Goal: Task Accomplishment & Management: Use online tool/utility

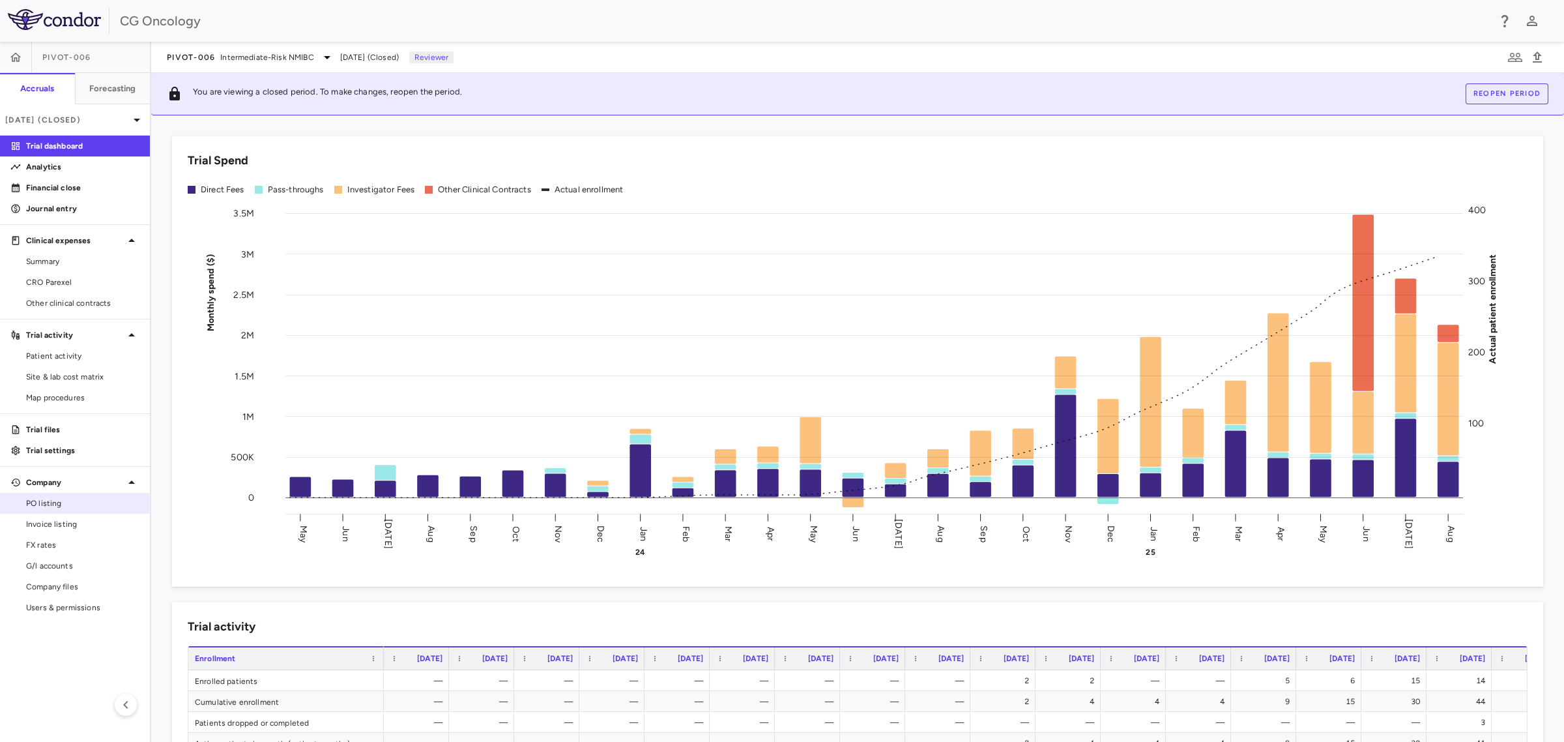
click at [74, 506] on span "PO listing" at bounding box center [82, 503] width 113 height 12
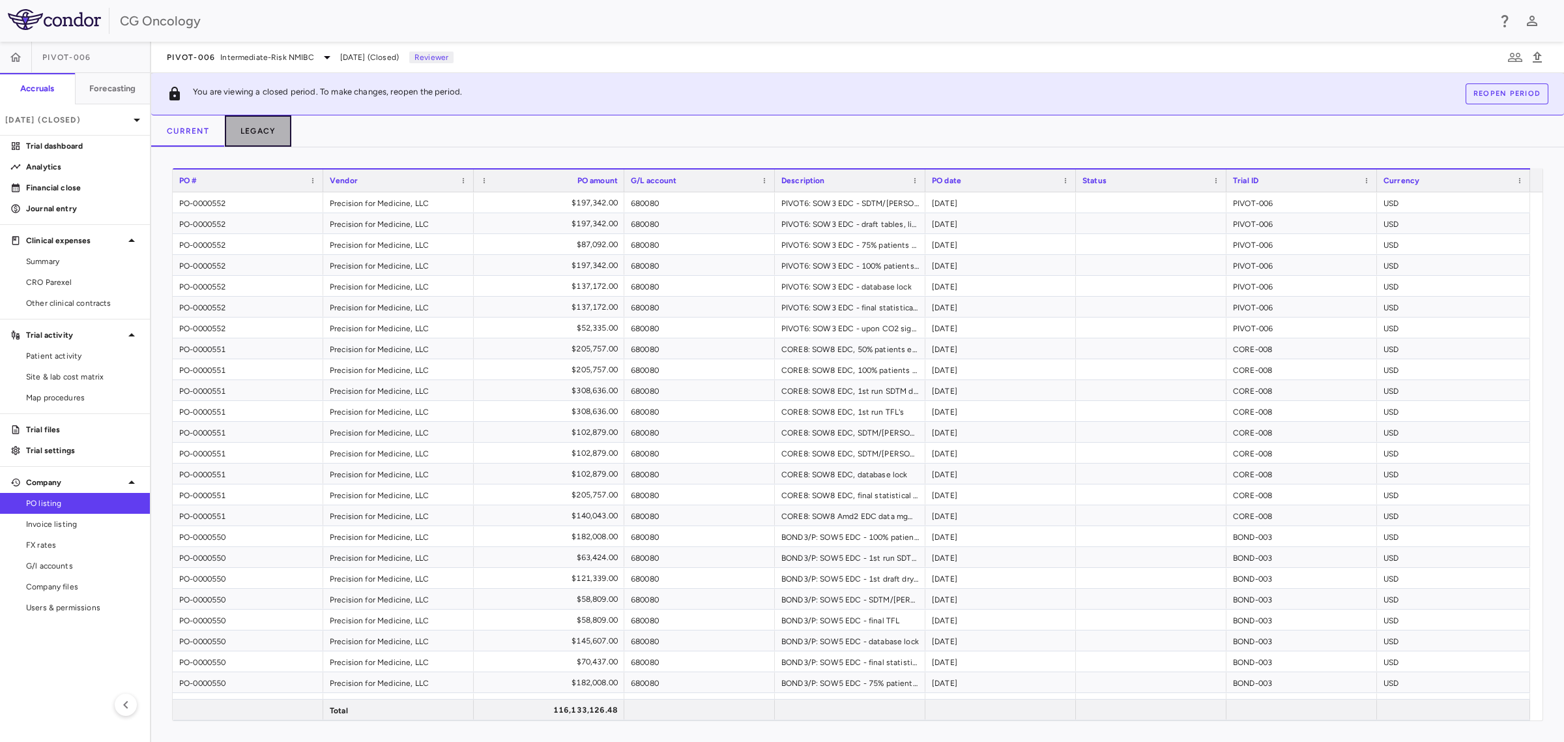
click at [267, 134] on button "Legacy" at bounding box center [258, 130] width 67 height 31
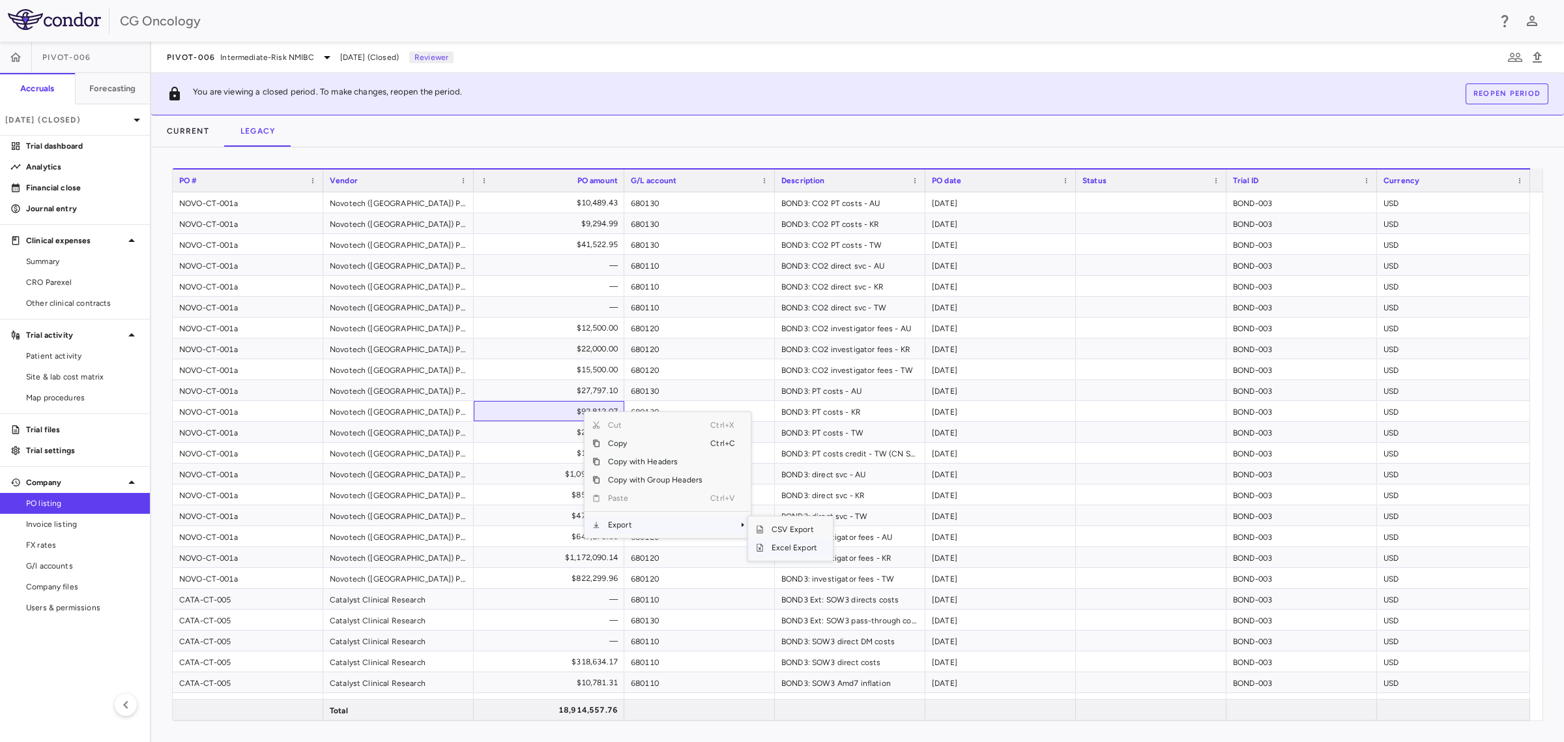
click at [793, 551] on span "Excel Export" at bounding box center [794, 547] width 61 height 18
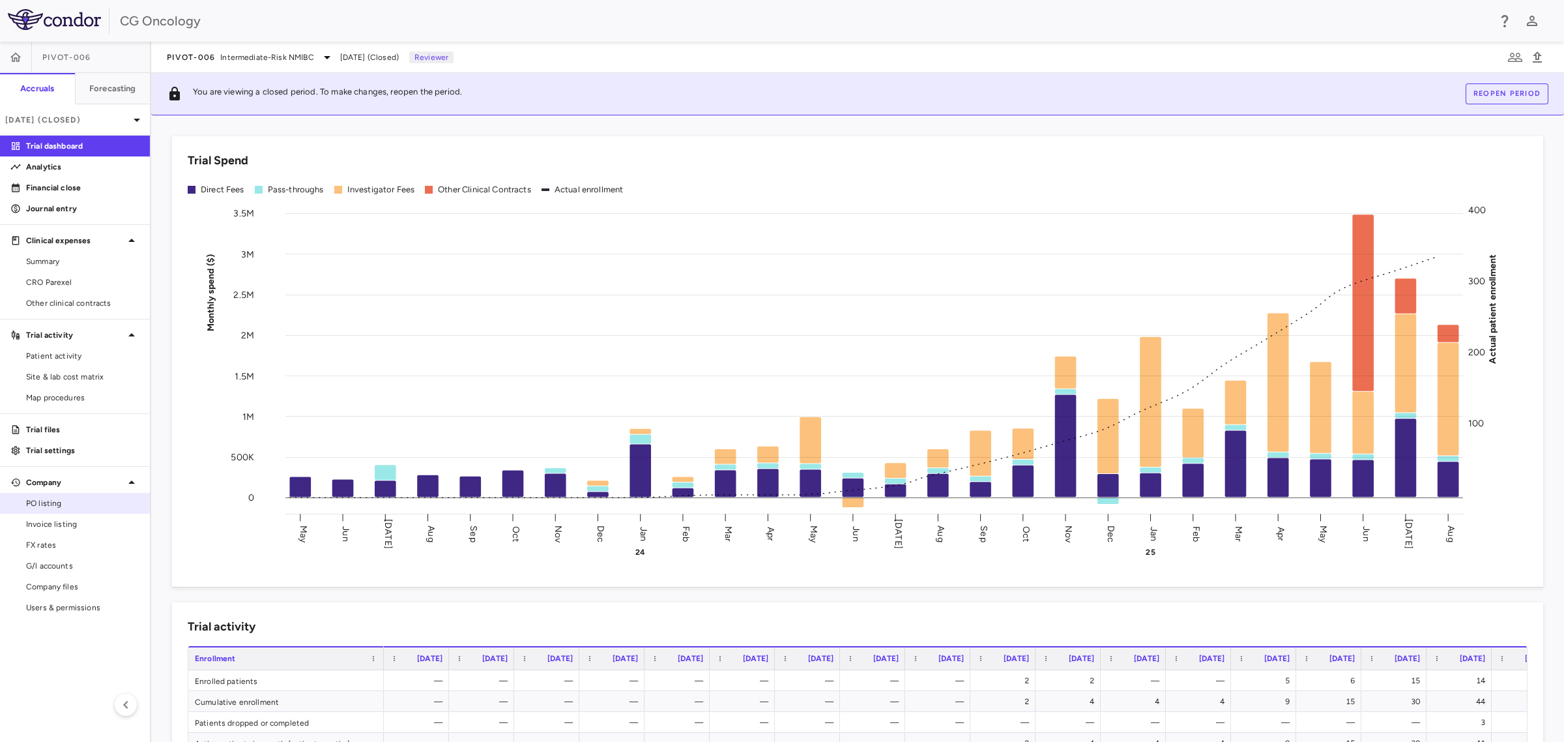
click at [70, 506] on span "PO listing" at bounding box center [82, 503] width 113 height 12
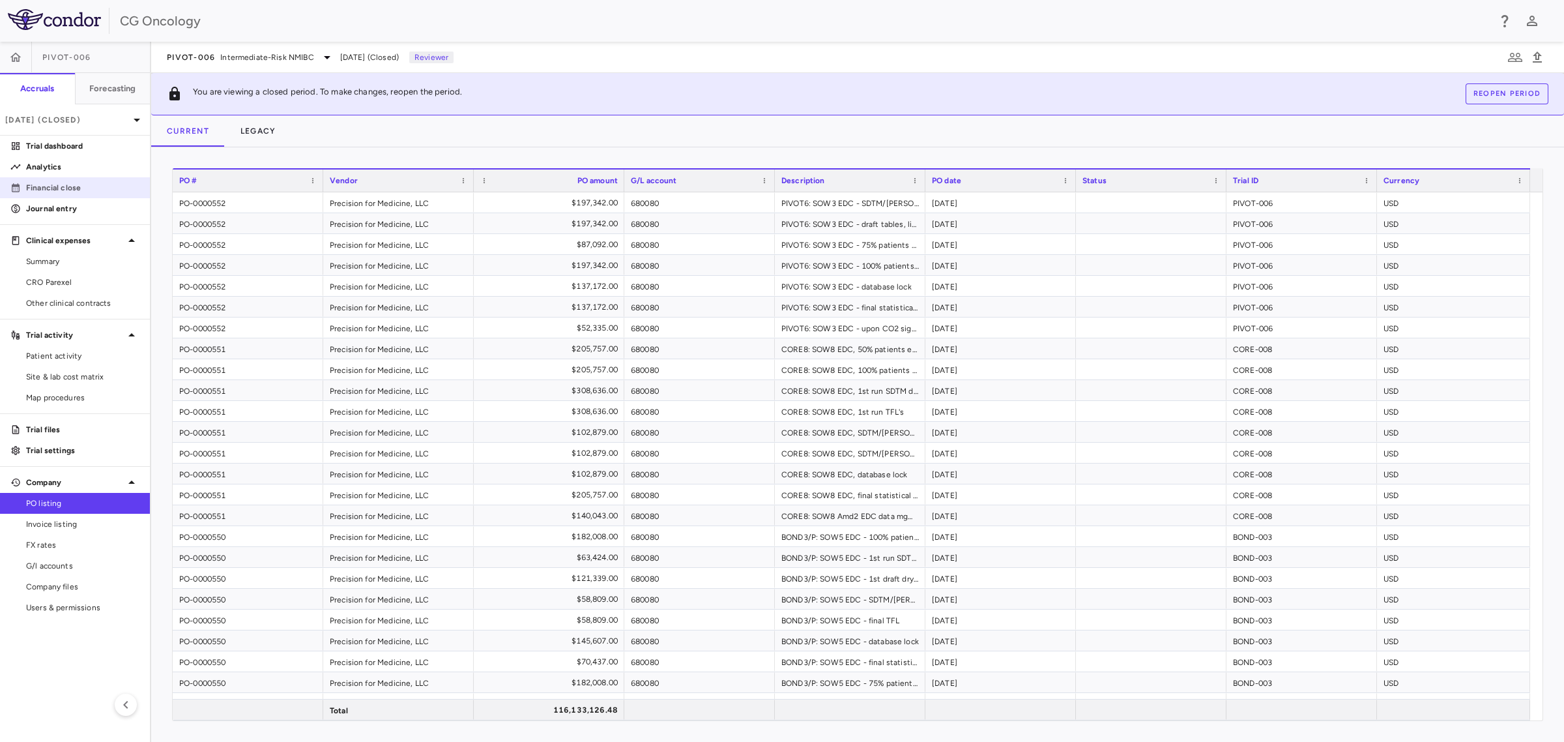
click at [70, 187] on p "Financial close" at bounding box center [82, 188] width 113 height 12
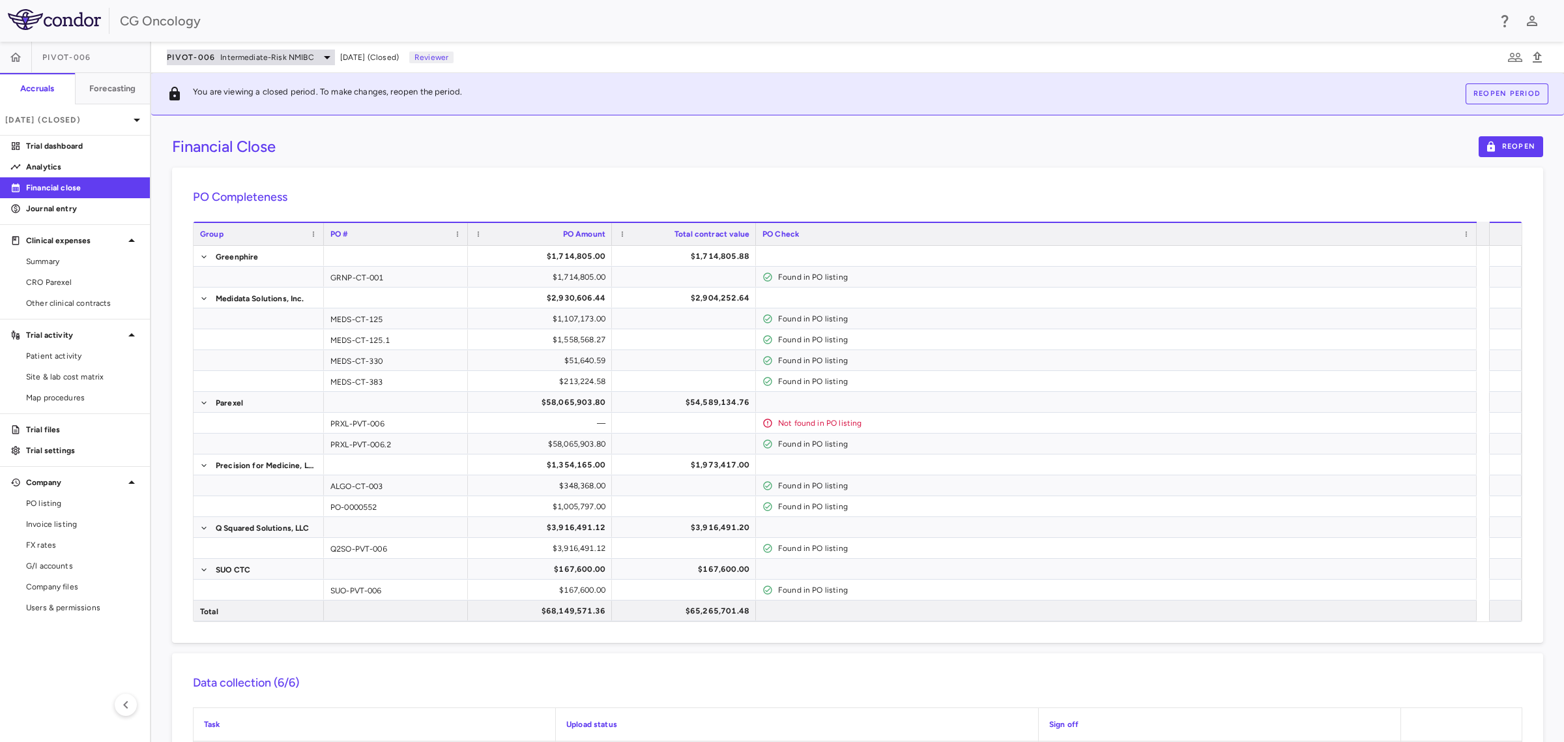
click at [321, 52] on icon at bounding box center [327, 58] width 16 height 16
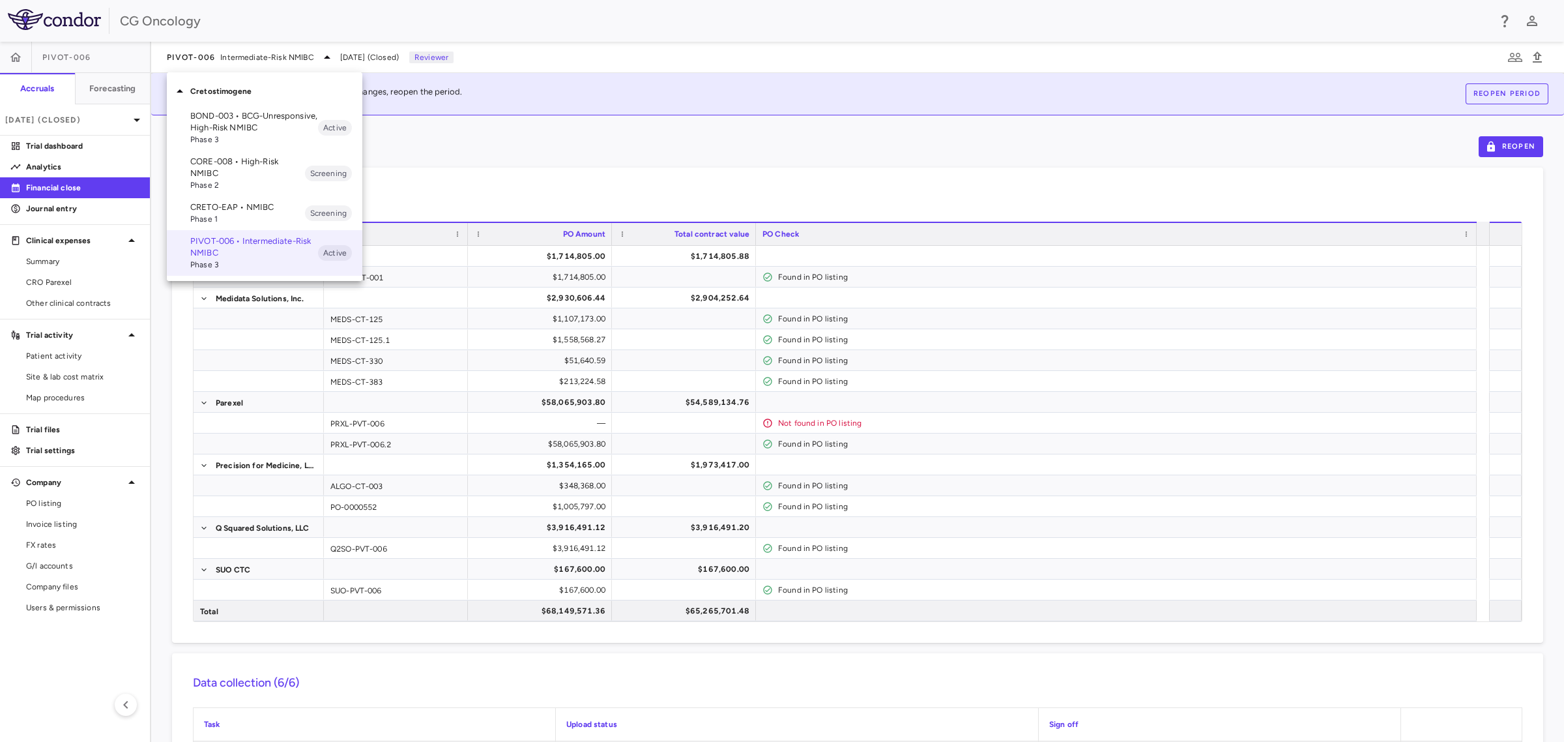
click at [264, 134] on span "Phase 3" at bounding box center [254, 140] width 128 height 12
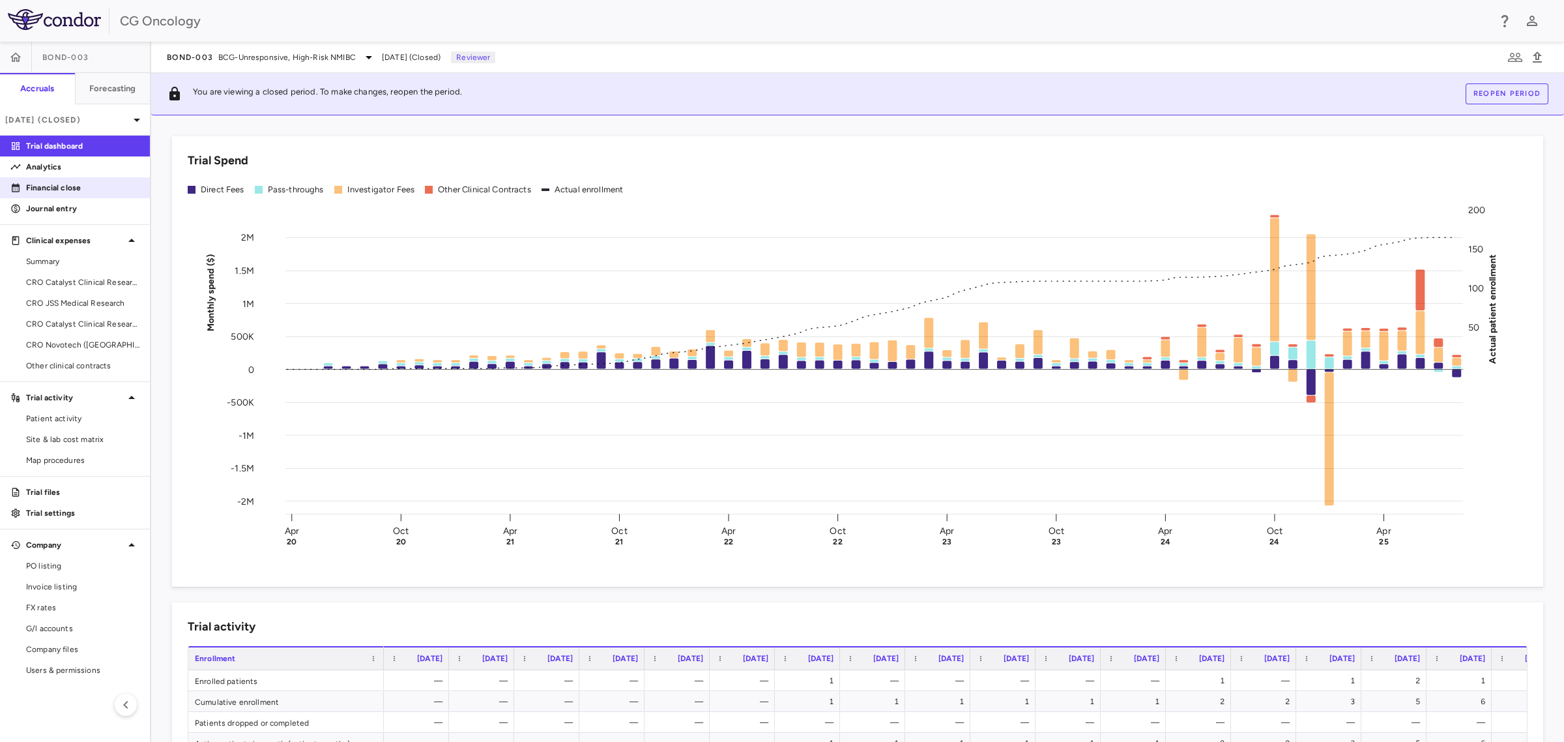
click at [93, 184] on p "Financial close" at bounding box center [82, 188] width 113 height 12
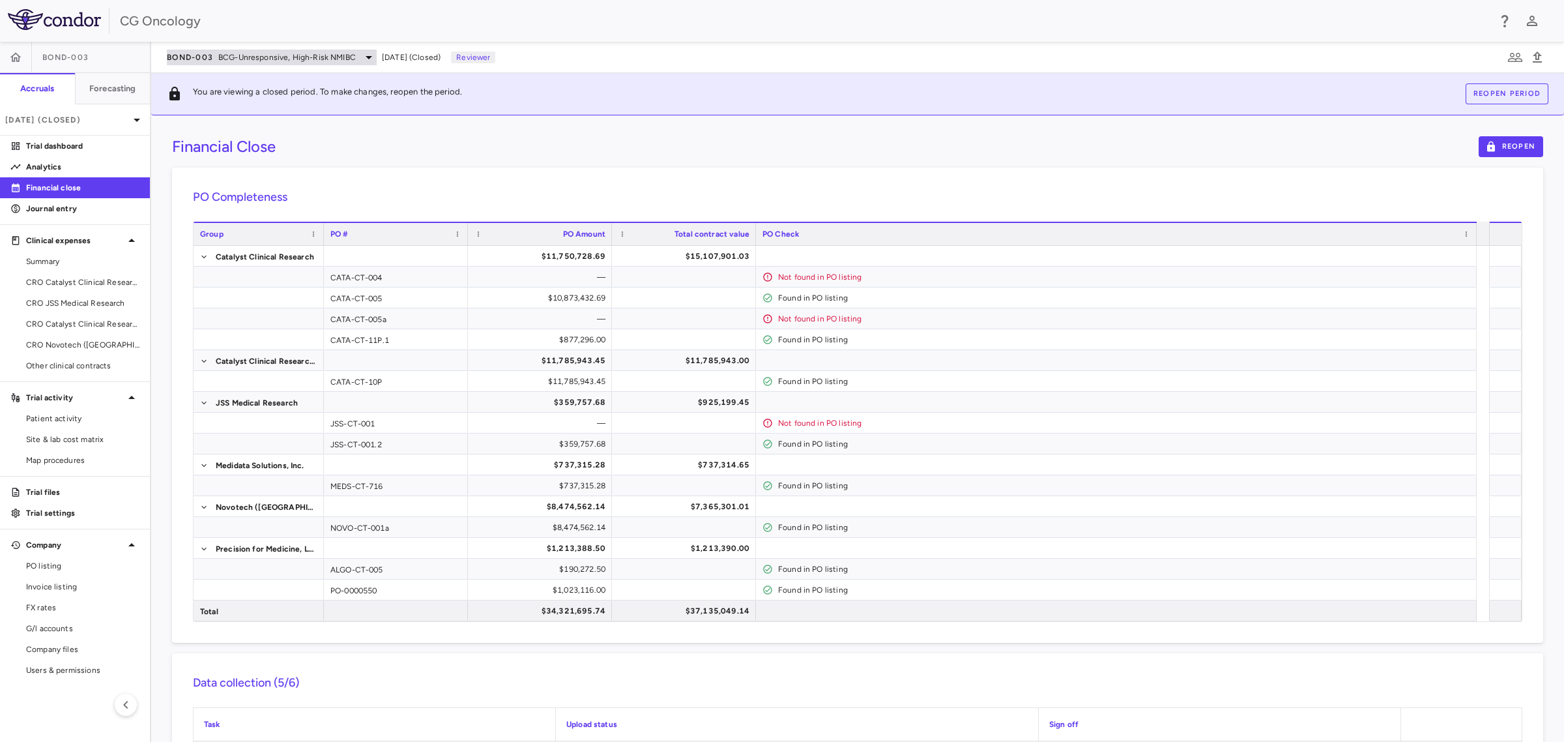
click at [361, 59] on icon at bounding box center [369, 58] width 16 height 16
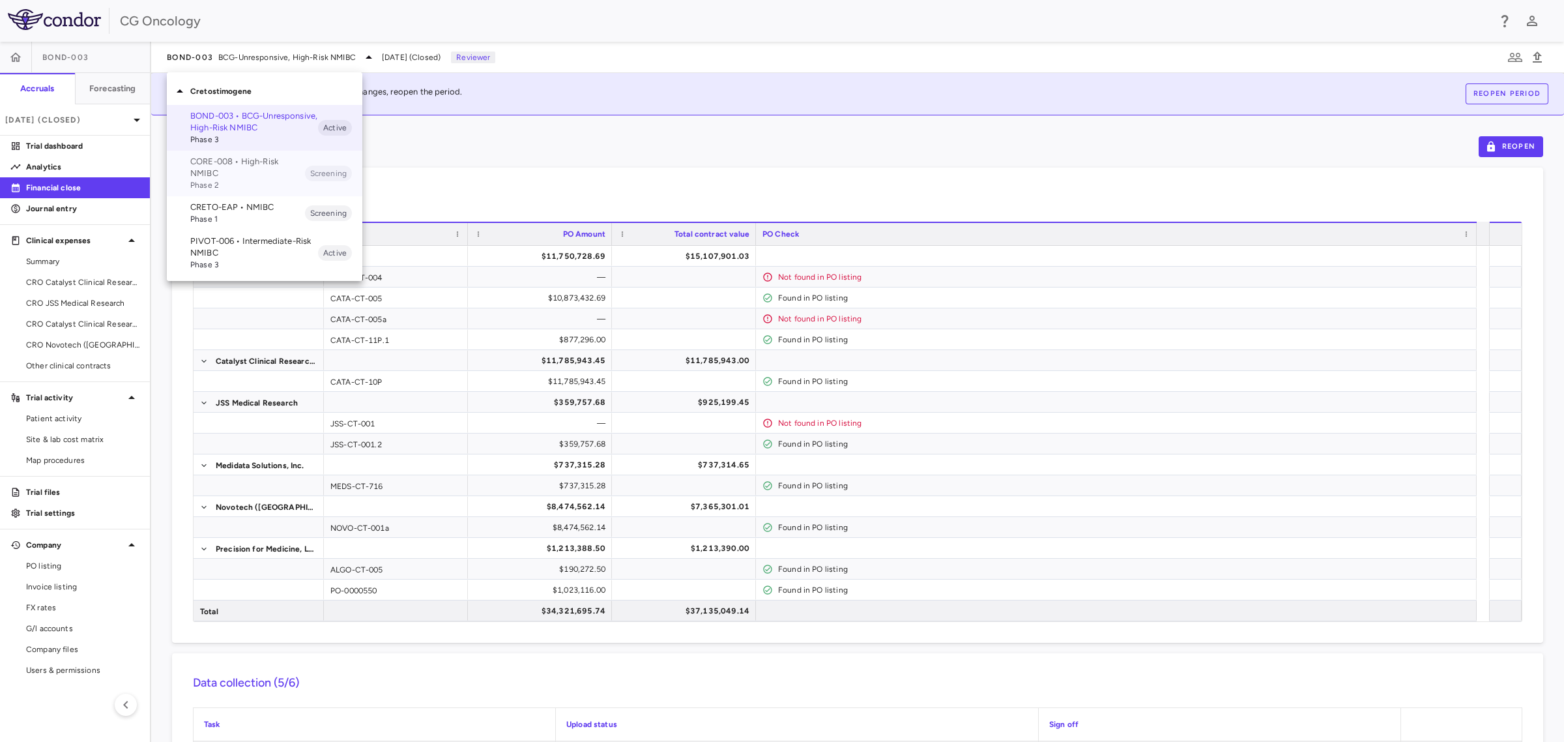
click at [254, 179] on span "Phase 2" at bounding box center [247, 185] width 115 height 12
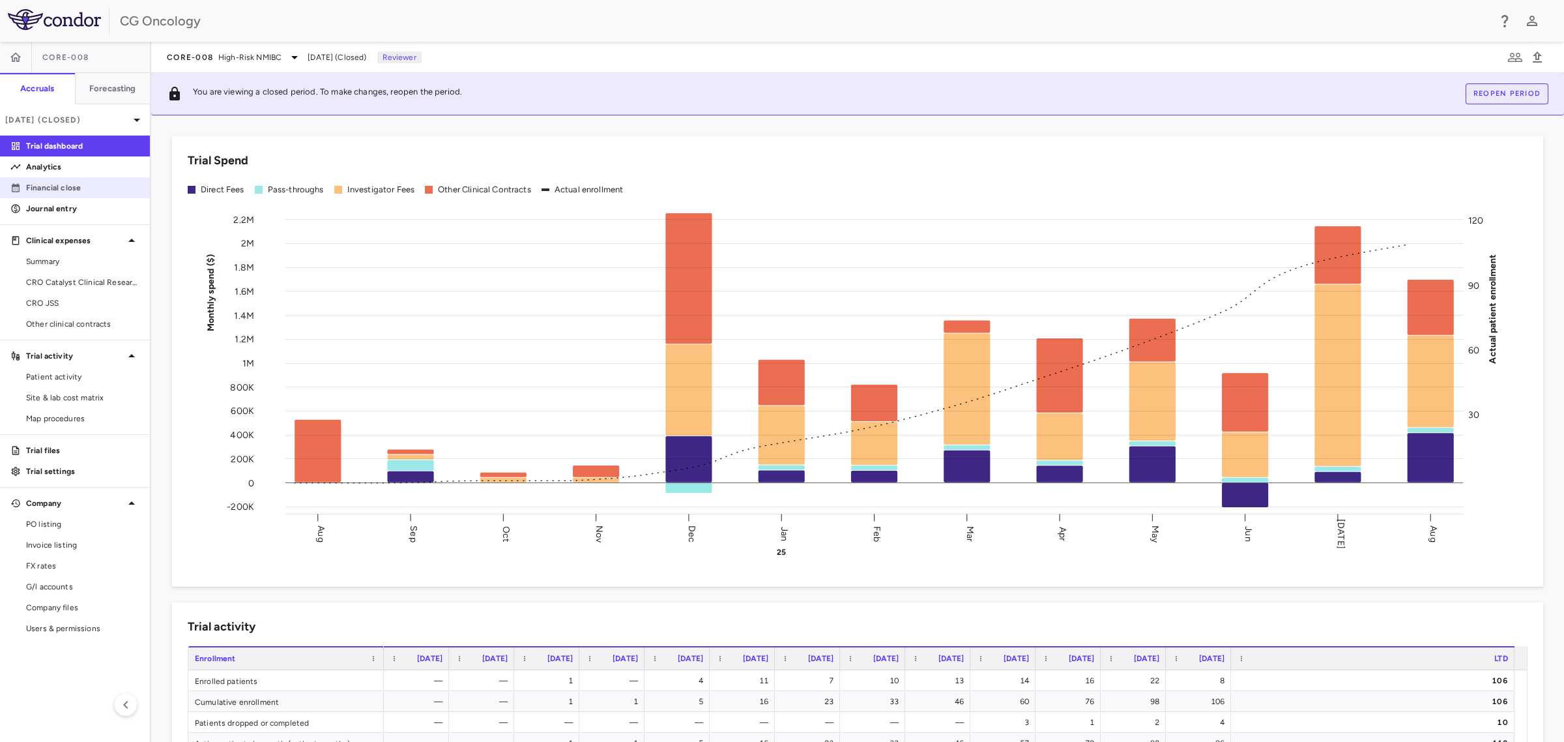
click at [67, 187] on p "Financial close" at bounding box center [82, 188] width 113 height 12
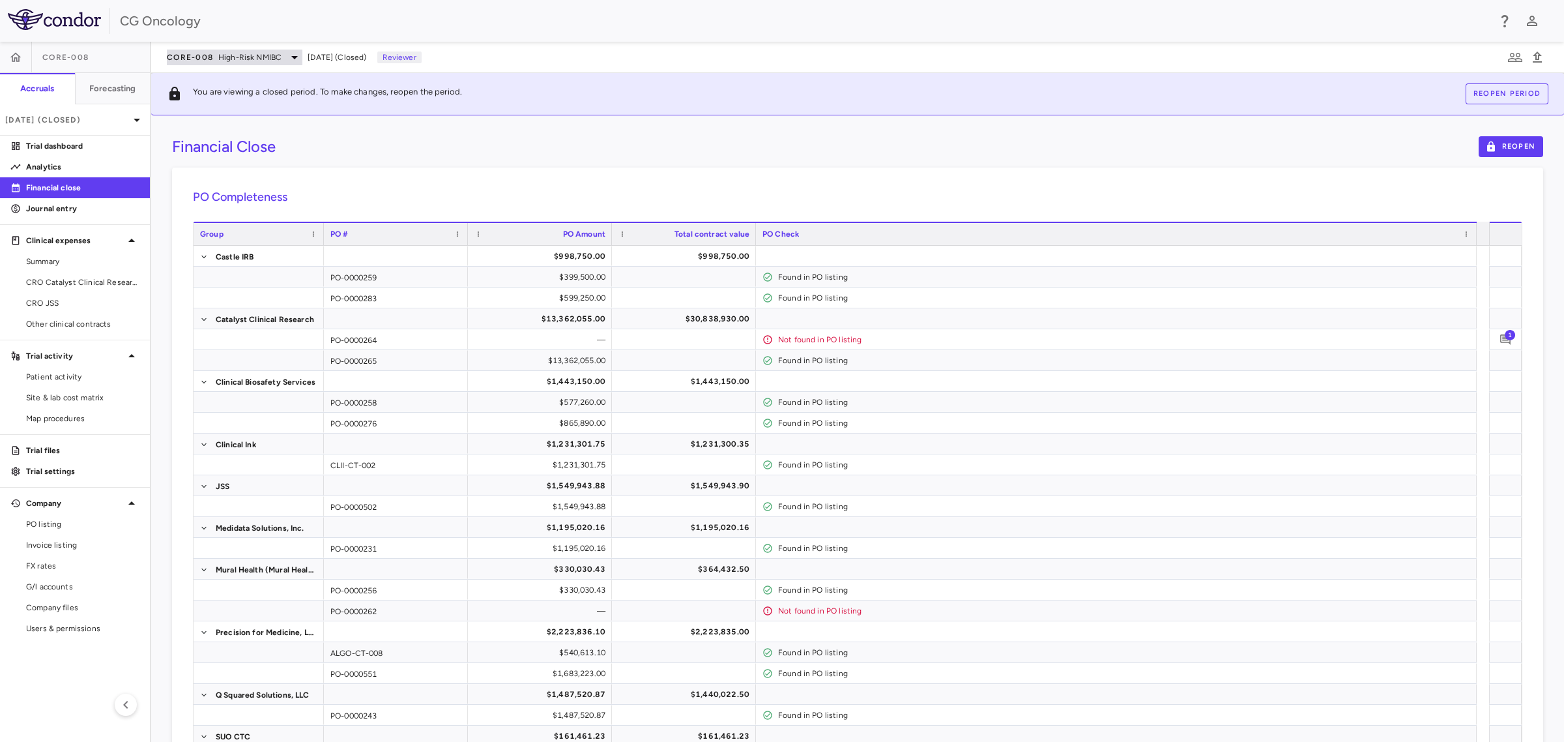
click at [291, 57] on icon at bounding box center [295, 58] width 16 height 16
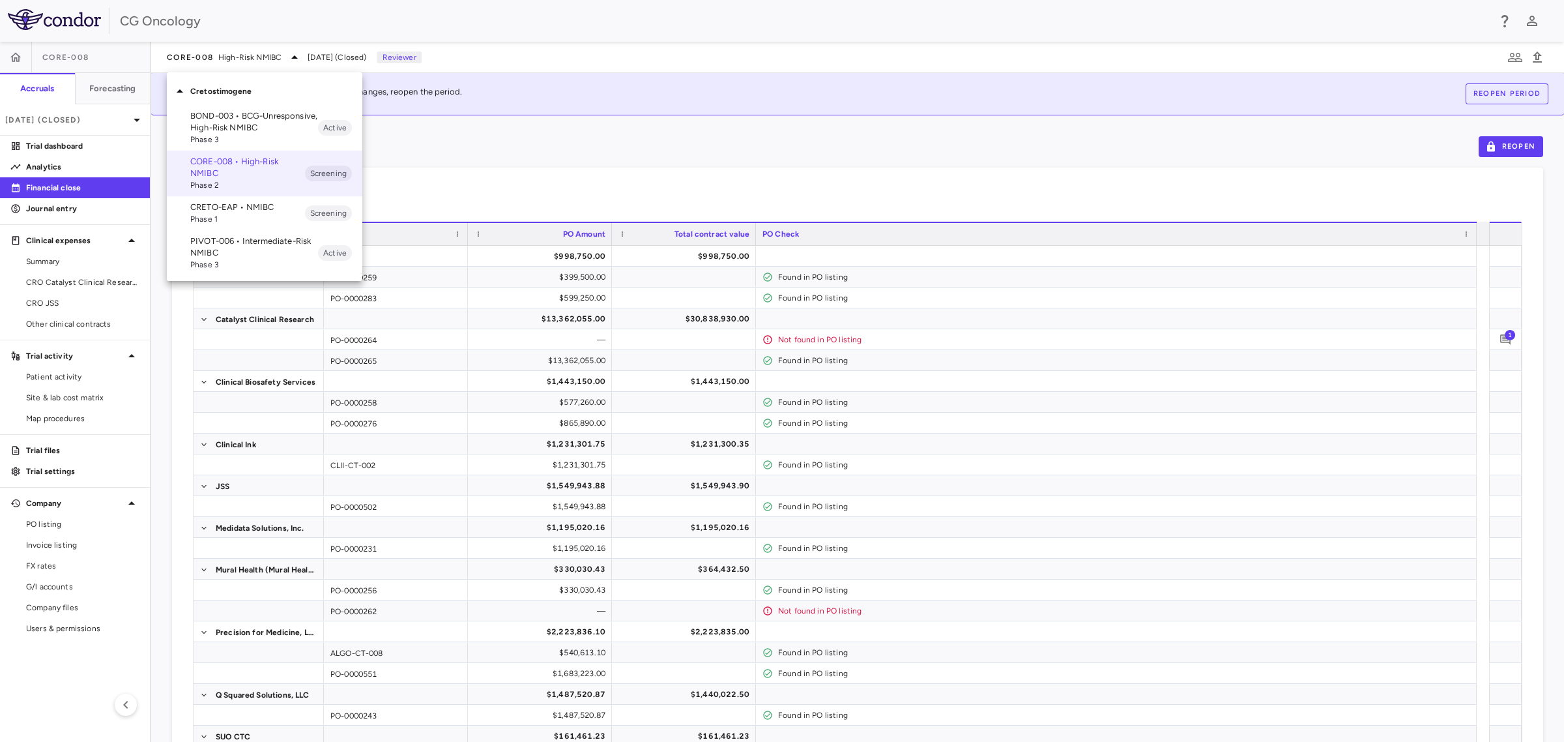
click at [267, 216] on span "Phase 1" at bounding box center [247, 219] width 115 height 12
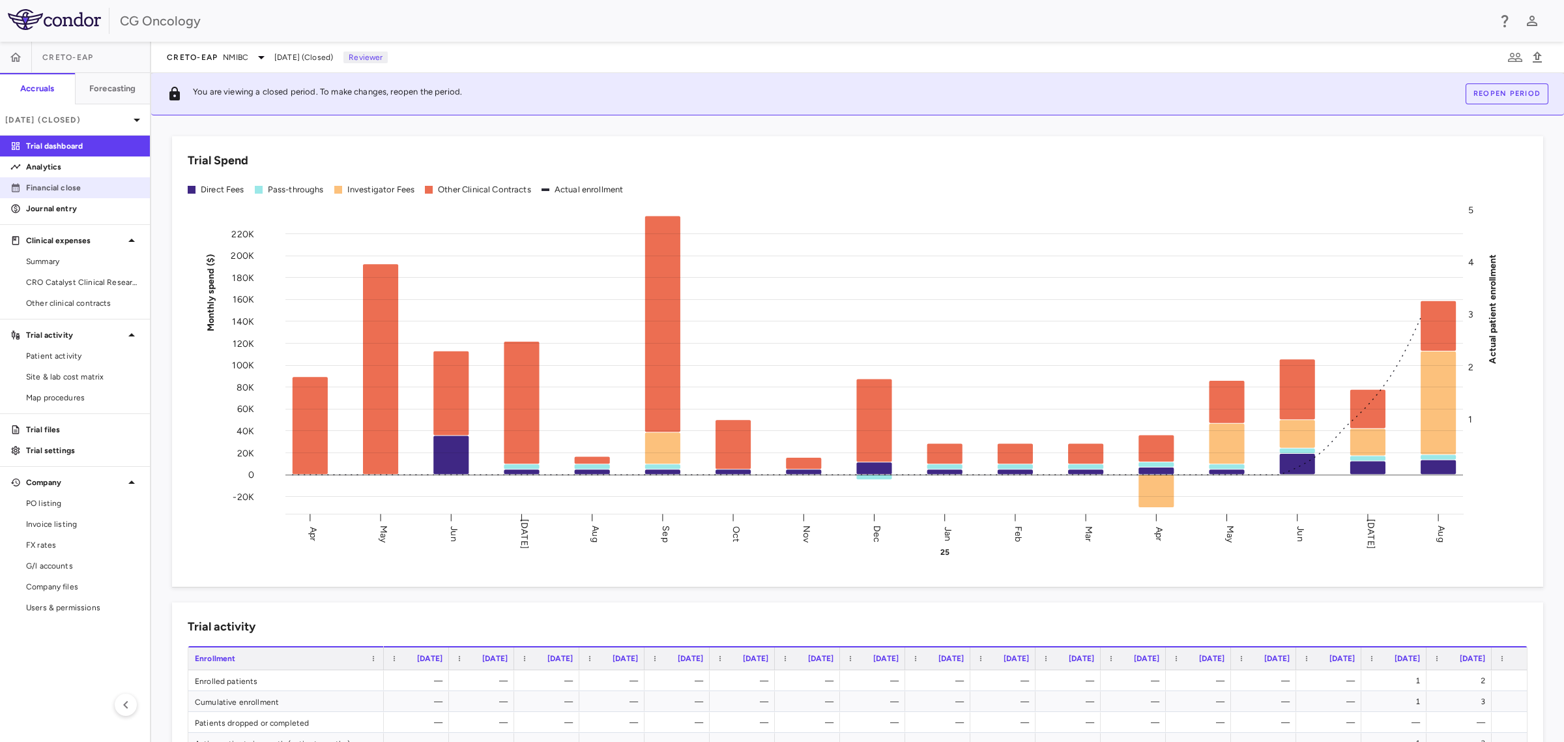
click at [83, 184] on p "Financial close" at bounding box center [82, 188] width 113 height 12
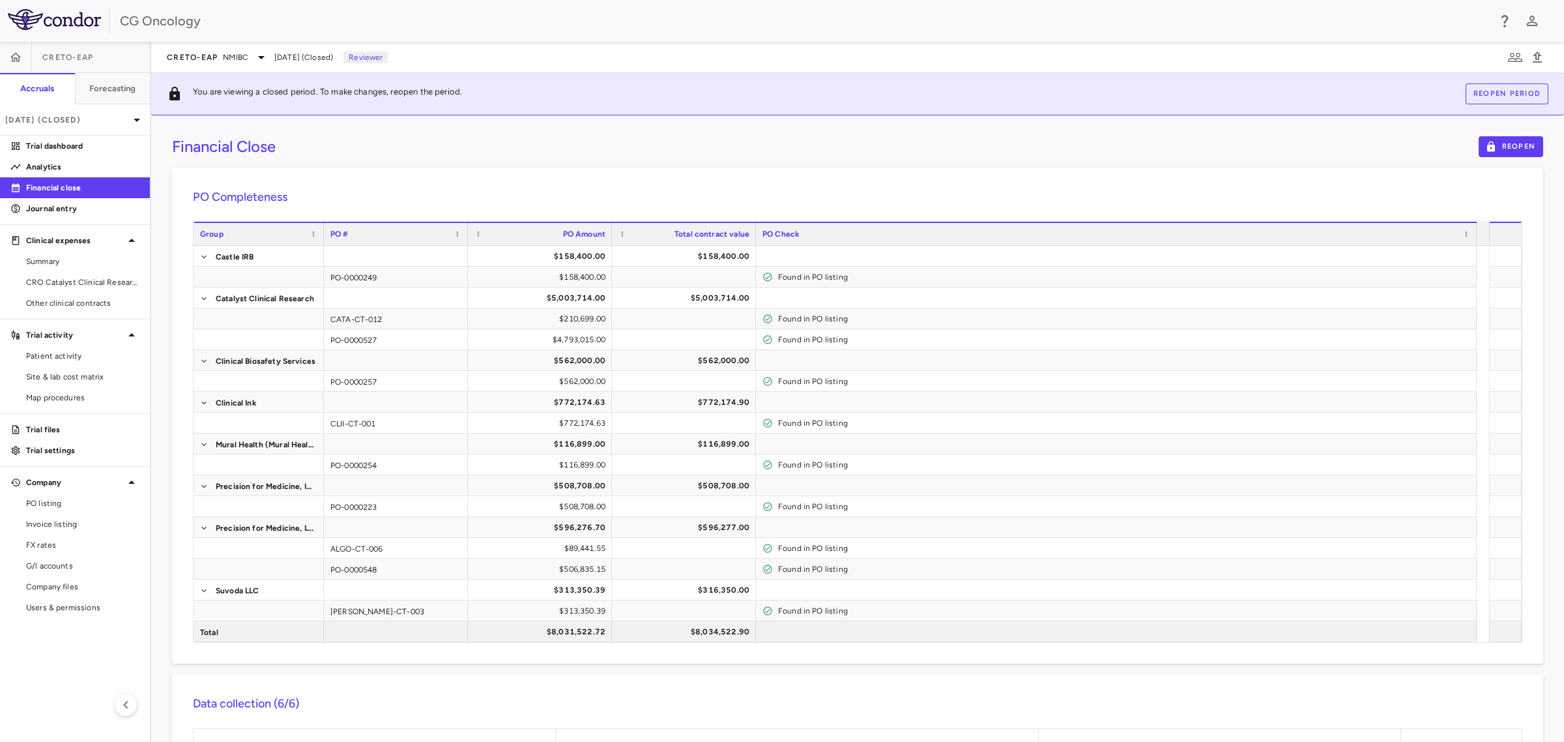
click at [610, 701] on h6 "Data collection (6/6)" at bounding box center [858, 704] width 1330 height 18
